Goal: Navigation & Orientation: Find specific page/section

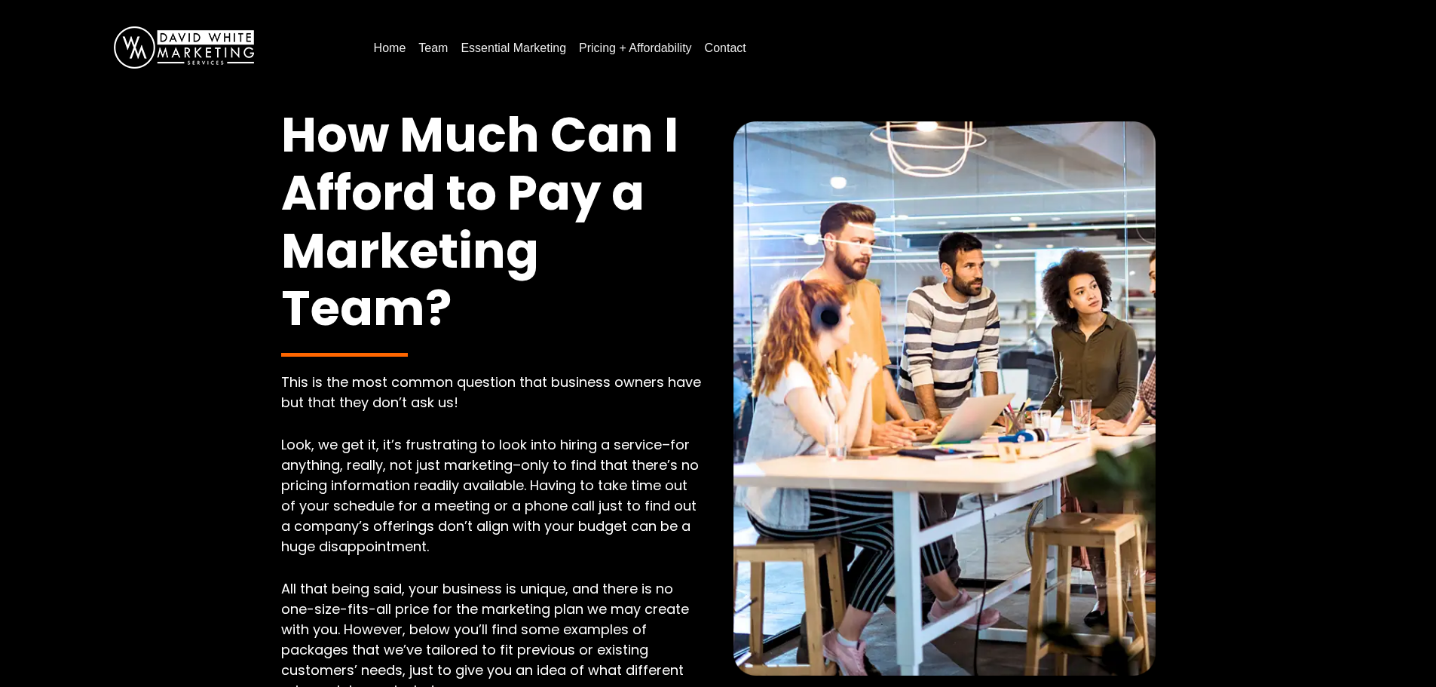
click at [721, 48] on link "Contact" at bounding box center [726, 48] width 54 height 24
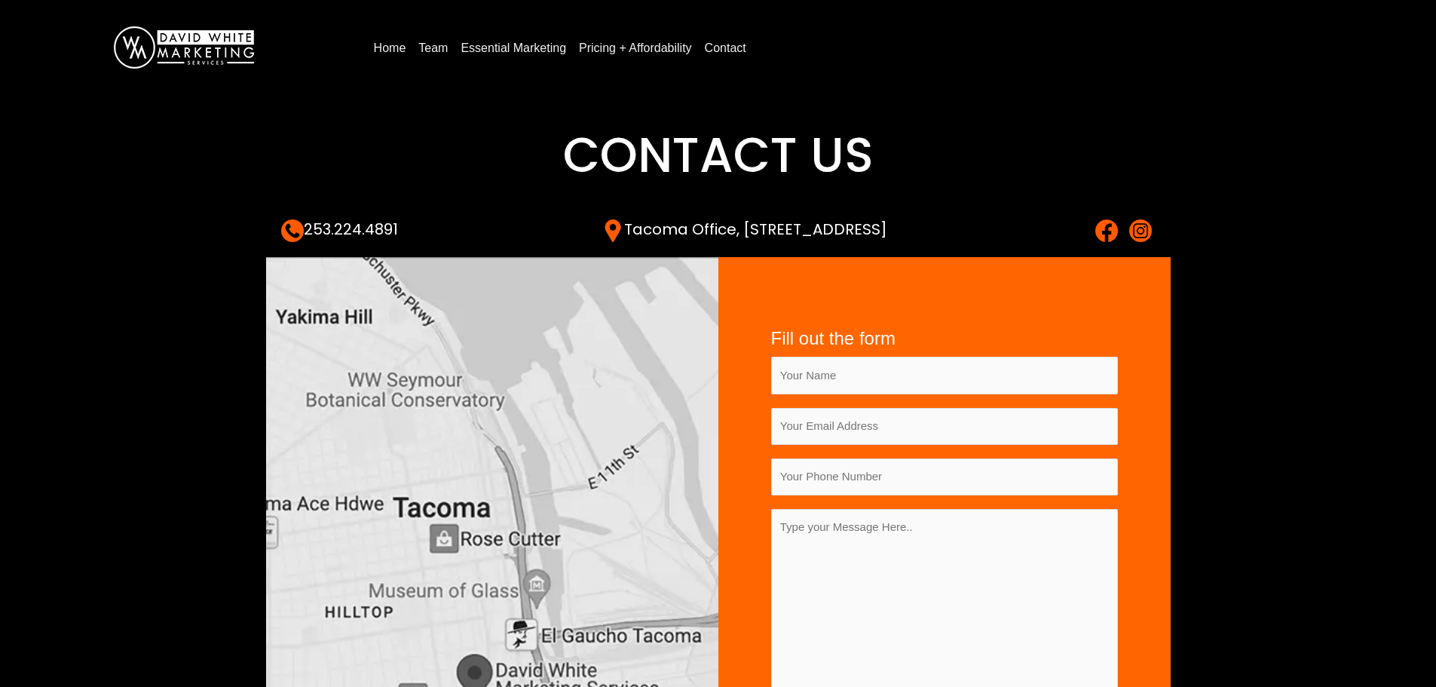
click at [535, 53] on link "Essential Marketing" at bounding box center [514, 48] width 118 height 24
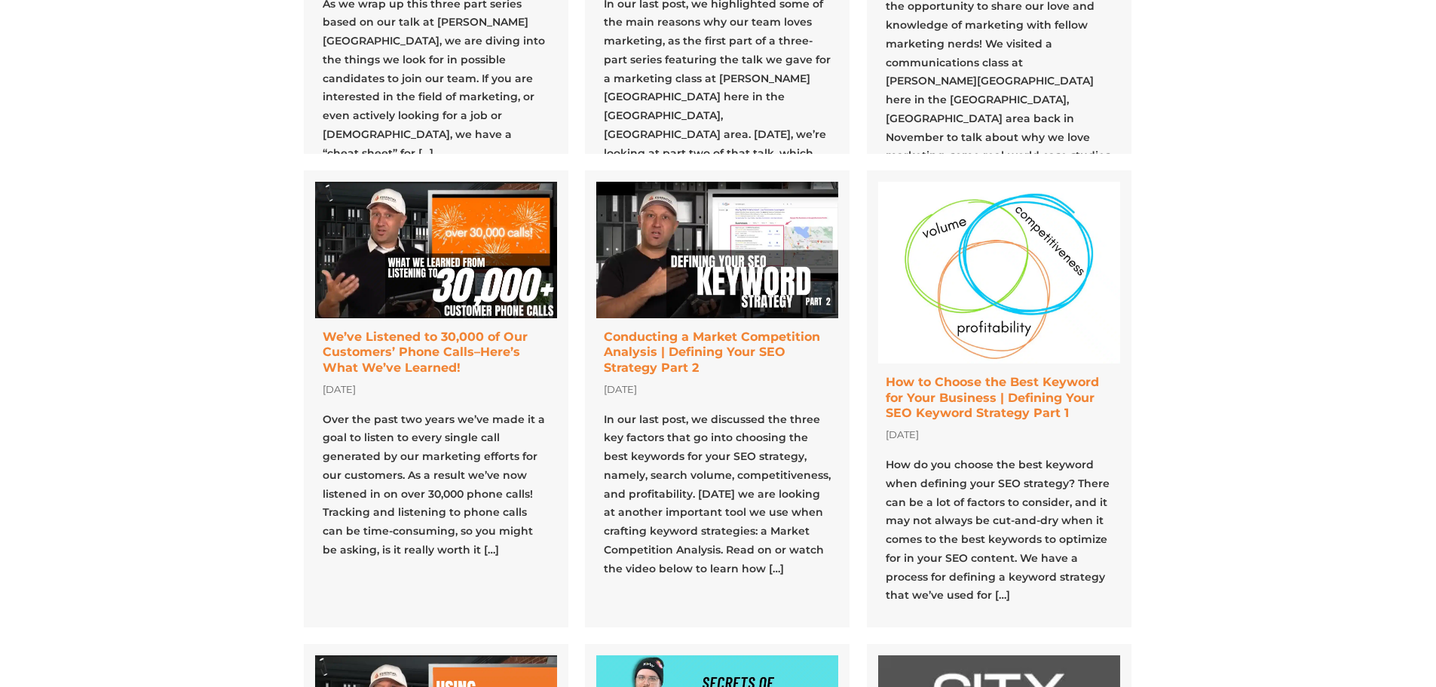
scroll to position [528, 0]
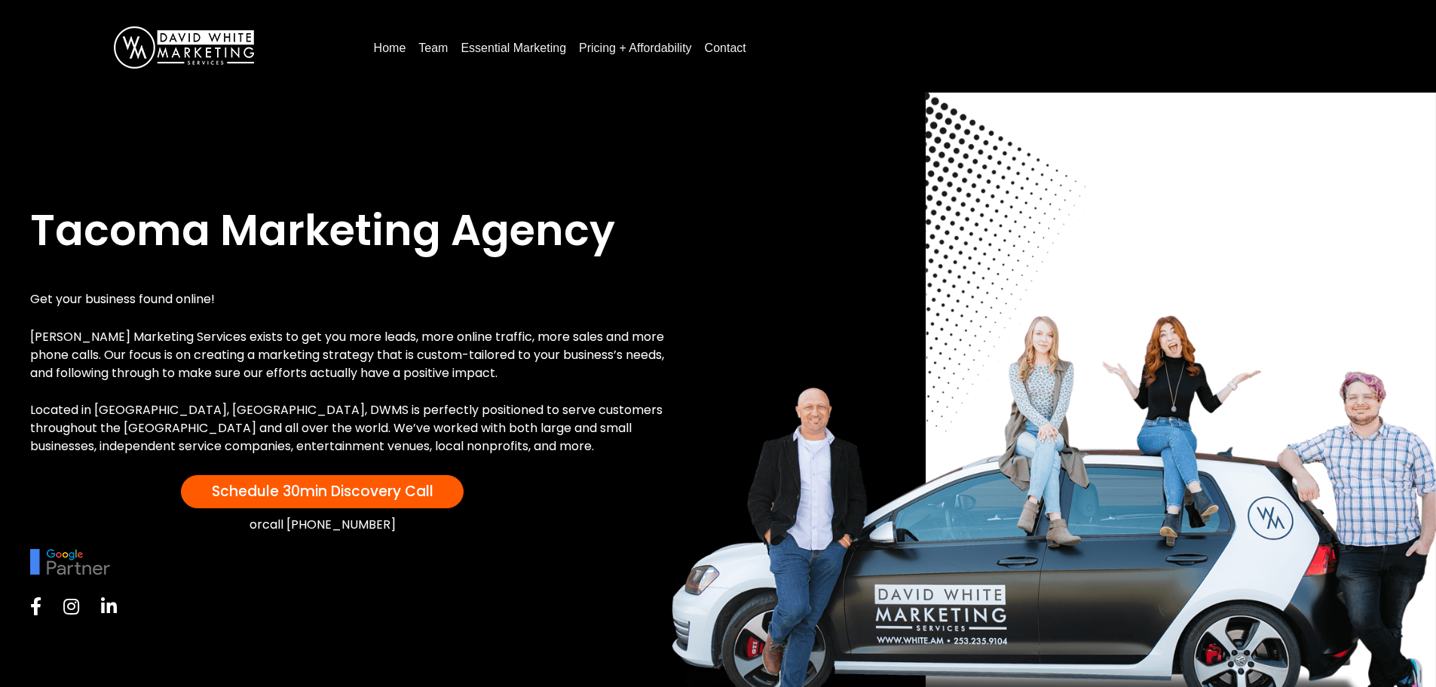
click at [433, 48] on link "Team" at bounding box center [432, 48] width 41 height 24
